Goal: Complete application form

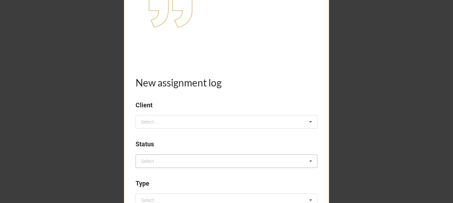
scroll to position [165, 0]
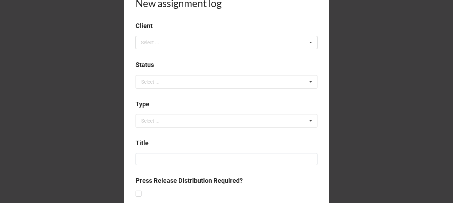
click at [169, 41] on div "Select ... No results found." at bounding box center [226, 42] width 182 height 13
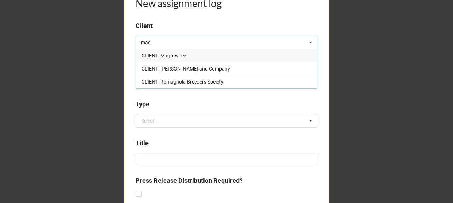
type input "mag"
click at [172, 56] on span "CLIENT: MagrowTec" at bounding box center [163, 56] width 45 height 6
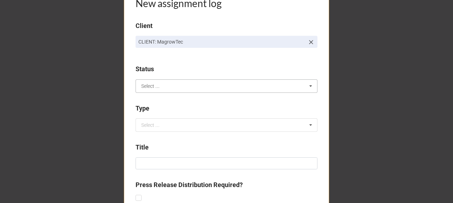
click at [174, 83] on input "text" at bounding box center [226, 86] width 181 height 13
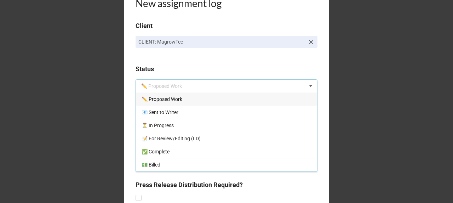
click at [177, 104] on div "✏️ Proposed Work" at bounding box center [226, 98] width 181 height 13
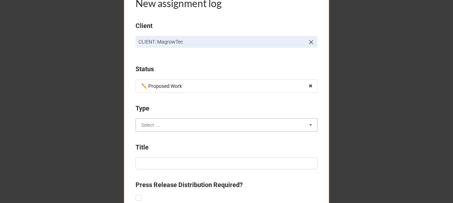
click at [170, 124] on input "text" at bounding box center [226, 124] width 181 height 13
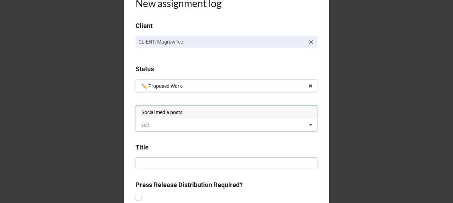
type input "soc"
click at [173, 111] on span "Social media posts" at bounding box center [161, 112] width 41 height 6
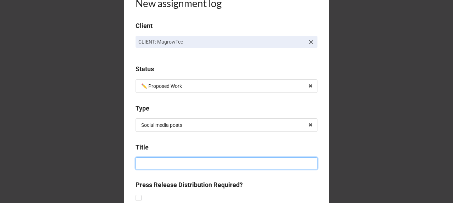
click at [154, 164] on input at bounding box center [226, 163] width 182 height 12
click at [179, 163] on input "Gatton AgTech Summit" at bounding box center [226, 163] width 182 height 12
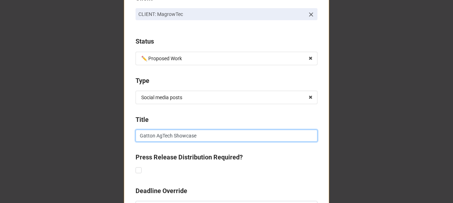
scroll to position [259, 0]
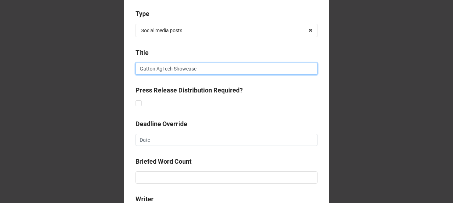
type input "Gatton AgTech Showcase"
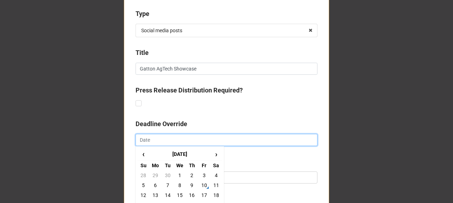
click at [185, 140] on input "text" at bounding box center [226, 140] width 182 height 12
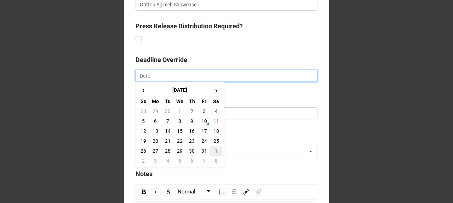
scroll to position [330, 0]
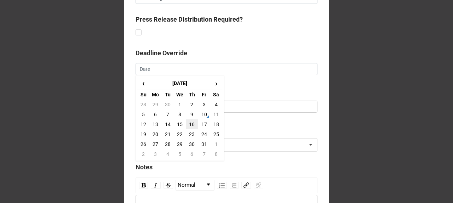
click at [189, 124] on td "16" at bounding box center [192, 124] width 12 height 10
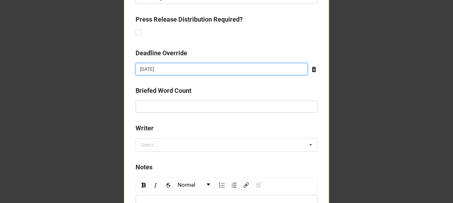
click at [173, 65] on input "[DATE]" at bounding box center [221, 69] width 172 height 12
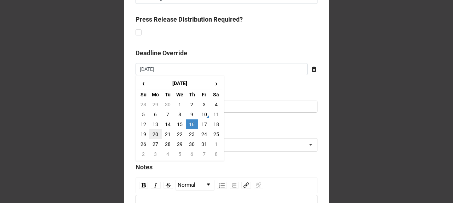
click at [155, 135] on td "20" at bounding box center [155, 134] width 12 height 10
type input "[DATE]"
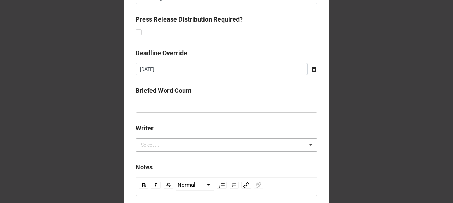
click at [162, 146] on div "Select ..." at bounding box center [154, 145] width 30 height 8
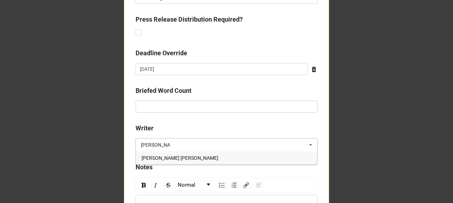
type input "[PERSON_NAME]"
click at [171, 158] on div "[PERSON_NAME] [PERSON_NAME]" at bounding box center [226, 157] width 181 height 13
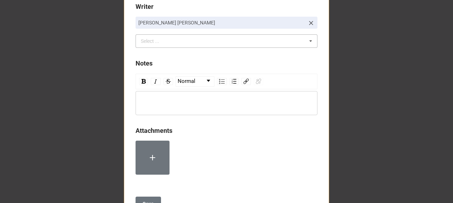
scroll to position [482, 0]
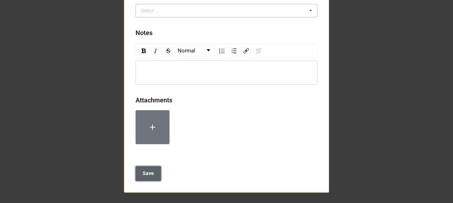
click at [152, 171] on button "Save" at bounding box center [147, 173] width 25 height 15
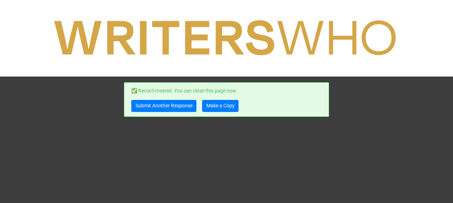
scroll to position [0, 0]
